Goal: Task Accomplishment & Management: Manage account settings

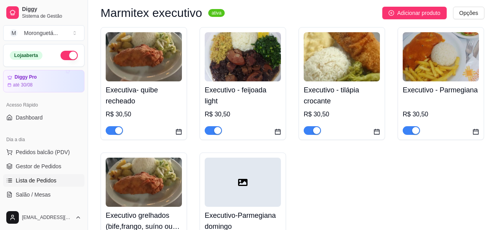
scroll to position [118, 0]
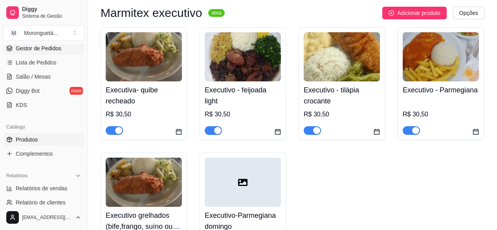
click at [48, 51] on span "Gestor de Pedidos" at bounding box center [39, 48] width 46 height 8
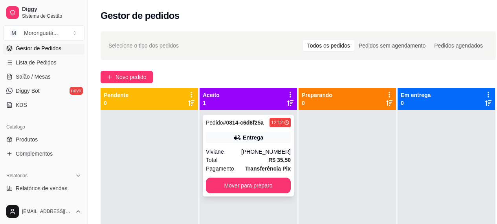
click at [275, 194] on div "Pedido # 0814-c6d6f25a 12:12 Entrega Viviane (16) 99158-2259 Total R$ 35,50 Pag…" at bounding box center [248, 156] width 91 height 82
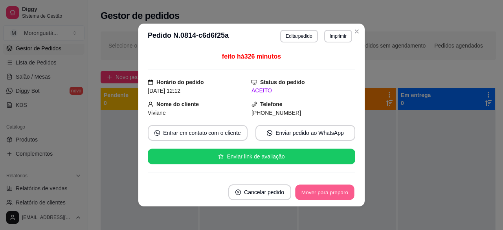
click at [342, 192] on button "Mover para preparo" at bounding box center [324, 192] width 59 height 15
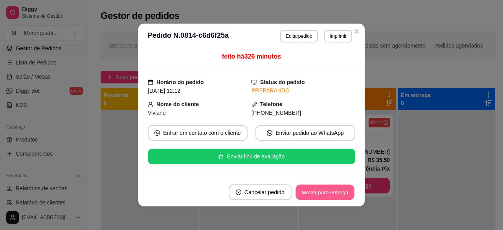
click at [338, 198] on button "Mover para entrega" at bounding box center [324, 192] width 59 height 15
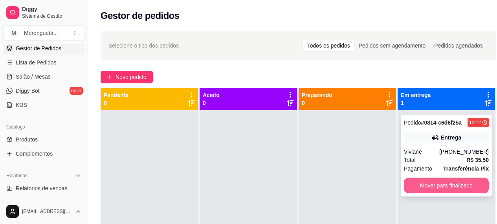
click at [414, 190] on button "Mover para finalizado" at bounding box center [446, 186] width 85 height 16
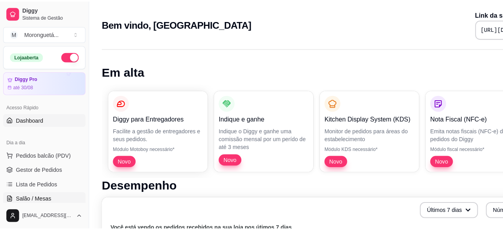
scroll to position [79, 0]
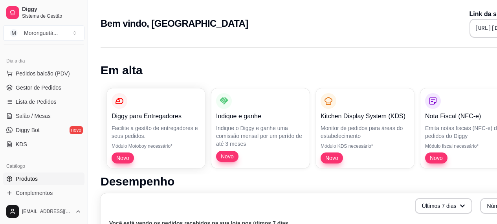
click at [33, 183] on link "Produtos" at bounding box center [43, 178] width 81 height 13
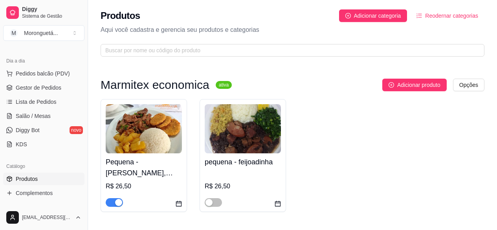
click at [156, 167] on h4 "Pequena - [PERSON_NAME], [PERSON_NAME] ou Linguicinha de Dumont (Escolha 1 opçã…" at bounding box center [144, 167] width 76 height 22
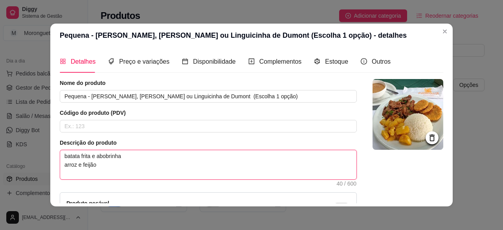
drag, startPoint x: 124, startPoint y: 158, endPoint x: 59, endPoint y: 159, distance: 64.4
click at [60, 159] on textarea "batata frita e abobrinha arroz e feijão" at bounding box center [208, 164] width 296 height 29
click at [134, 156] on textarea "batata frita e abobrinha arroz e feijão" at bounding box center [208, 164] width 296 height 29
type textarea "batata frita e abobrinh arroz e feijão"
type textarea "batata frita e abobrin arroz e feijão"
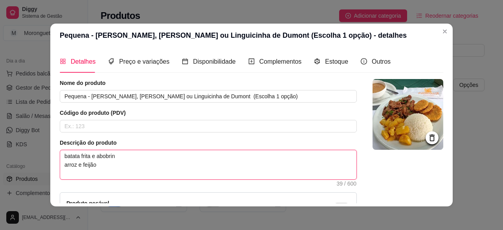
type textarea "batata frita e abobri arroz e feijão"
type textarea "batata frita e abobr arroz e feijão"
type textarea "batata frita e abob arroz e feijão"
type textarea "batata frita e abo arroz e feijão"
type textarea "batata frita e ab arroz e feijão"
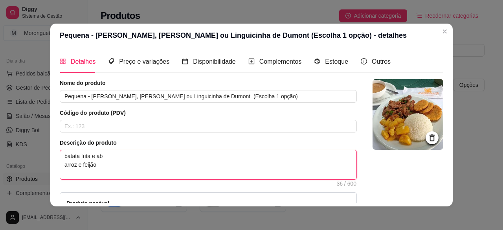
type textarea "batata frita e a arroz e feijão"
type textarea "batata frita e arroz e feijão"
type textarea "batata frita e b arroz e feijão"
type textarea "batata frita e bo arroz e feijão"
type textarea "batata frita e bol arroz e feijão"
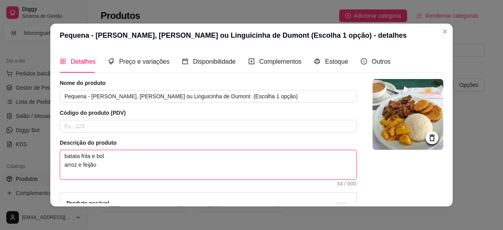
type textarea "batata frita e boli arroz e feijão"
type textarea "batata frita e bolin arroz e feijão"
type textarea "batata frita e bolinh arroz e feijão"
type textarea "batata frita e bolinho arroz e feijão"
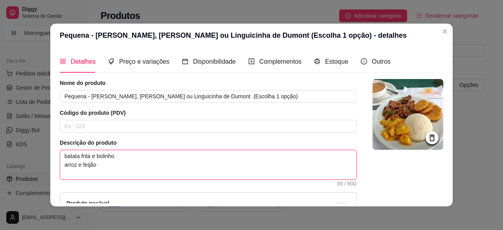
type textarea "batata frita e bolinho d arroz e feijão"
type textarea "batata frita e bolinho de arroz e feijão"
type textarea "batata frita e bolinho de a arroz e feijão"
type textarea "batata frita e bolinho de ar arroz e feijão"
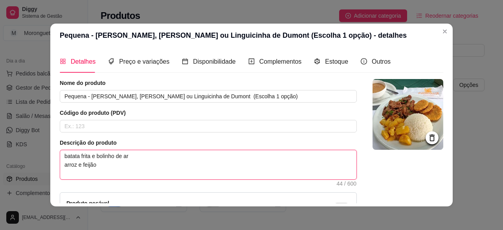
type textarea "batata frita e bolinho de arr arroz e feijão"
type textarea "batata frita e bolinho de arro arroz e feijão"
type textarea "batata frita e bolinho de arroz arroz e feijão"
drag, startPoint x: 59, startPoint y: 156, endPoint x: 134, endPoint y: 156, distance: 75.0
click at [134, 156] on textarea "batata frita e bolinho de arroz arroz e feijão" at bounding box center [208, 164] width 296 height 29
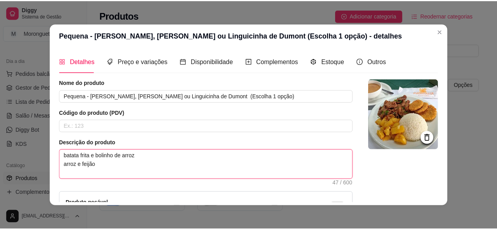
scroll to position [90, 0]
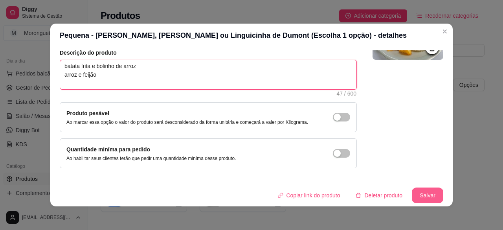
type textarea "batata frita e bolinho de arroz arroz e feijão"
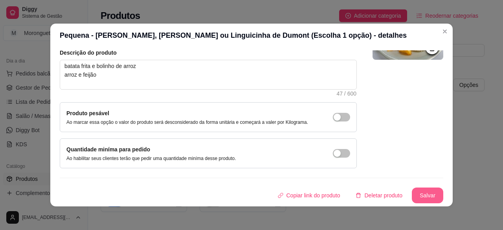
click at [403, 196] on div "Copiar link do produto Deletar produto Salvar" at bounding box center [251, 195] width 383 height 16
click at [412, 196] on button "Salvar" at bounding box center [427, 195] width 31 height 15
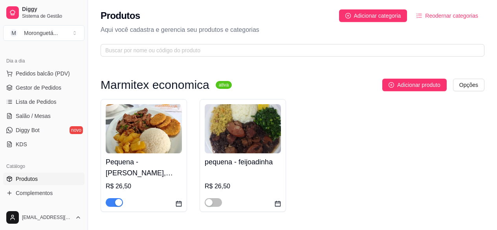
scroll to position [157, 0]
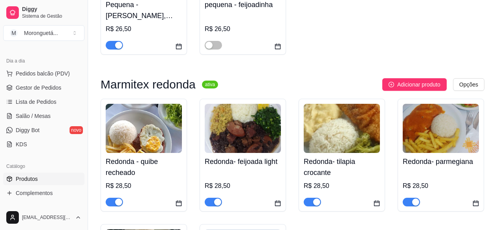
click at [148, 163] on h4 "Redonda - quibe recheado" at bounding box center [144, 167] width 76 height 22
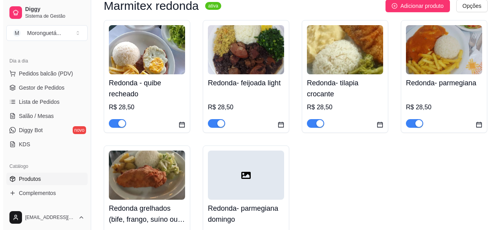
scroll to position [275, 0]
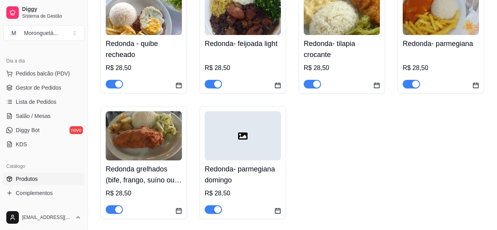
click at [154, 167] on h4 "Redonda grelhados (bife, frango, suíno ou Linguicinha) escolha 1 opção" at bounding box center [144, 174] width 76 height 22
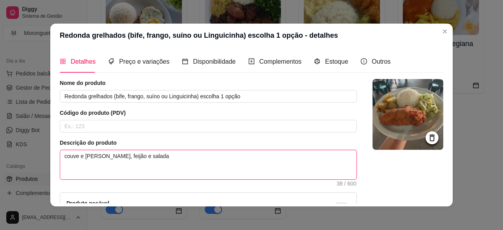
drag, startPoint x: 100, startPoint y: 156, endPoint x: 59, endPoint y: 158, distance: 40.9
click at [60, 158] on textarea "couve e farofa Arroz, feijão e salada" at bounding box center [208, 164] width 296 height 29
paste textarea "batata frita e bolinho de arroz"
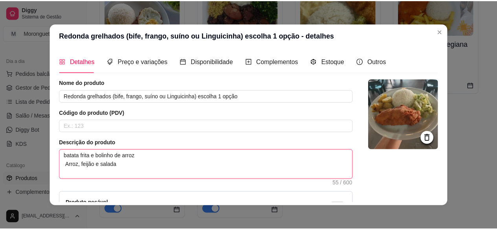
scroll to position [90, 0]
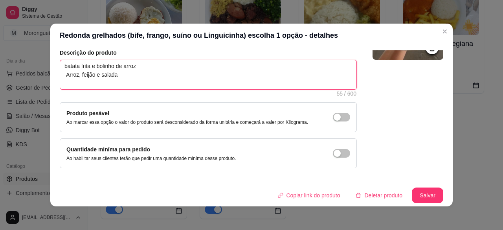
type textarea "batata frita e bolinho de arroz Arroz, feijão e salada"
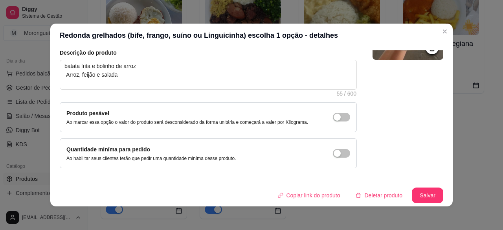
click at [414, 184] on div "Nome do produto Redonda grelhados (bife, frango, suíno ou Linguicinha) escolha …" at bounding box center [251, 96] width 383 height 214
click at [412, 189] on button "Salvar" at bounding box center [427, 195] width 31 height 16
click at [411, 189] on div "Copiar link do produto Deletar produto Salvar" at bounding box center [251, 195] width 383 height 16
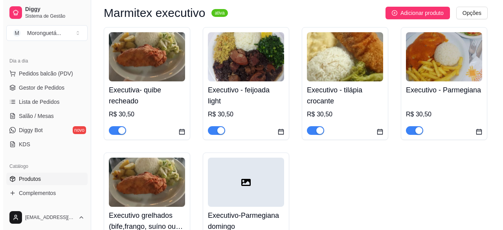
scroll to position [550, 0]
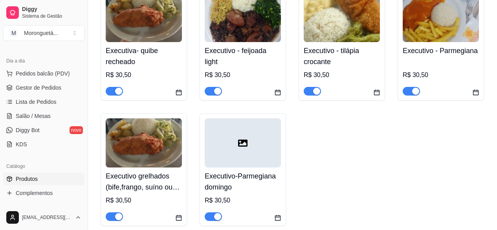
click at [168, 172] on h4 "Executivo grelhados (bife,frango, suíno ou Linguicinha) escolha 1 opção" at bounding box center [144, 181] width 76 height 22
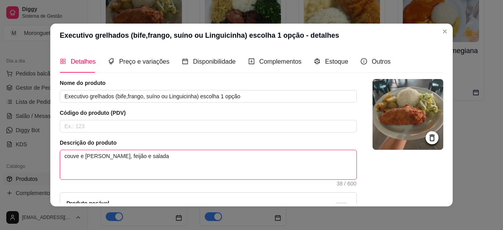
drag, startPoint x: 100, startPoint y: 156, endPoint x: 70, endPoint y: 159, distance: 30.8
click at [76, 159] on textarea "couve e farofa Arroz, feijão e salada" at bounding box center [208, 164] width 296 height 29
drag, startPoint x: 70, startPoint y: 159, endPoint x: 65, endPoint y: 159, distance: 4.7
click at [65, 159] on textarea "couve e farofa Arroz, feijão e salada" at bounding box center [208, 164] width 296 height 29
drag, startPoint x: 103, startPoint y: 155, endPoint x: 60, endPoint y: 154, distance: 42.8
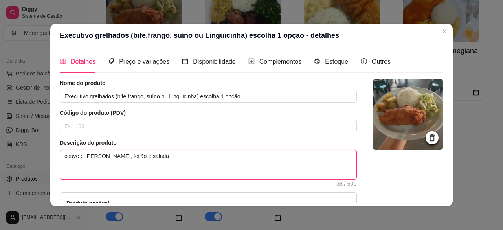
click at [60, 154] on textarea "couve e farofa Arroz, feijão e salada" at bounding box center [208, 164] width 296 height 29
paste textarea "batata frita e bolinho de arroz"
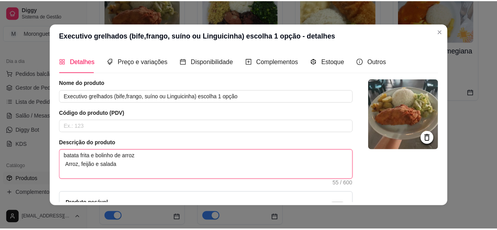
scroll to position [90, 0]
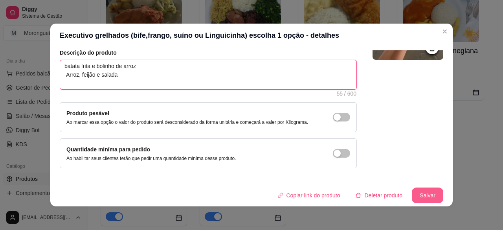
type textarea "batata frita e bolinho de arroz Arroz, feijão e salada"
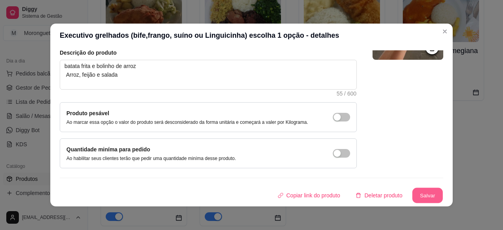
click at [413, 189] on button "Salvar" at bounding box center [427, 195] width 31 height 15
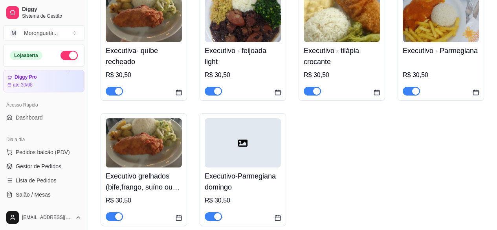
click at [61, 53] on button "button" at bounding box center [68, 55] width 17 height 9
